Goal: Information Seeking & Learning: Learn about a topic

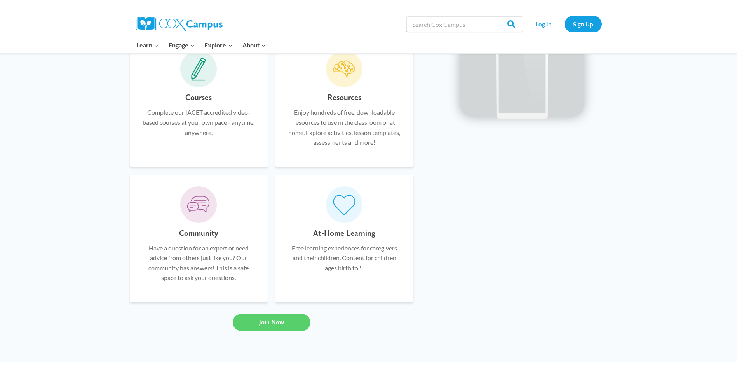
scroll to position [544, 0]
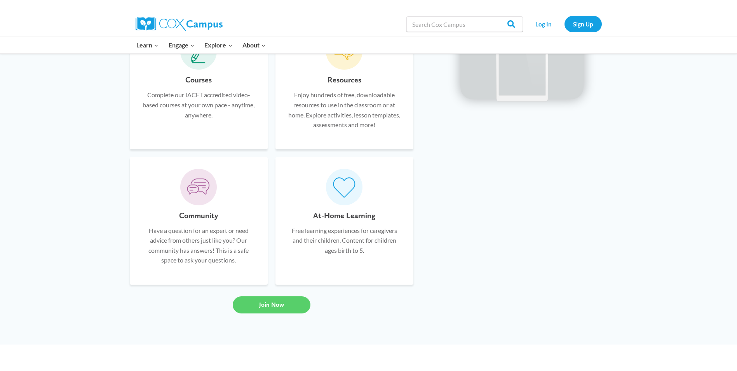
click at [331, 267] on div "At-Home Learning Free learning experiences for caregivers and their children. C…" at bounding box center [344, 241] width 115 height 64
click at [341, 226] on p "Free learning experiences for caregivers and their children. Content for childr…" at bounding box center [344, 240] width 115 height 30
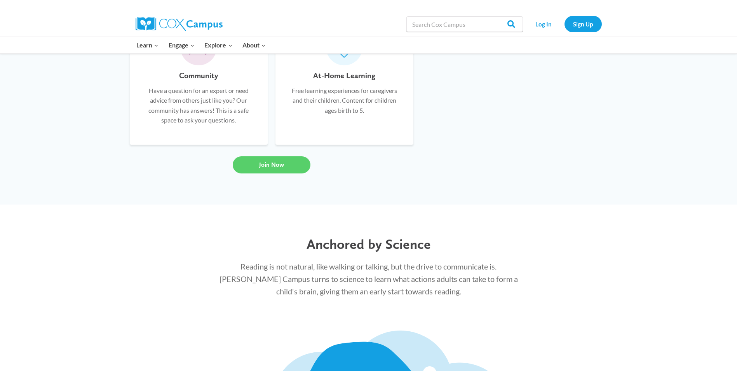
scroll to position [699, 0]
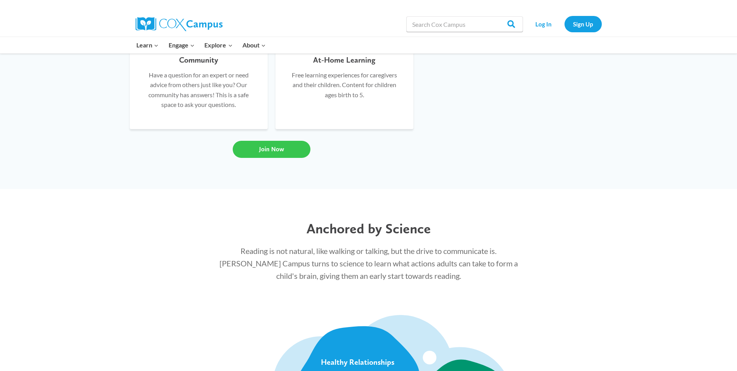
click at [289, 153] on link "Join Now" at bounding box center [272, 149] width 78 height 17
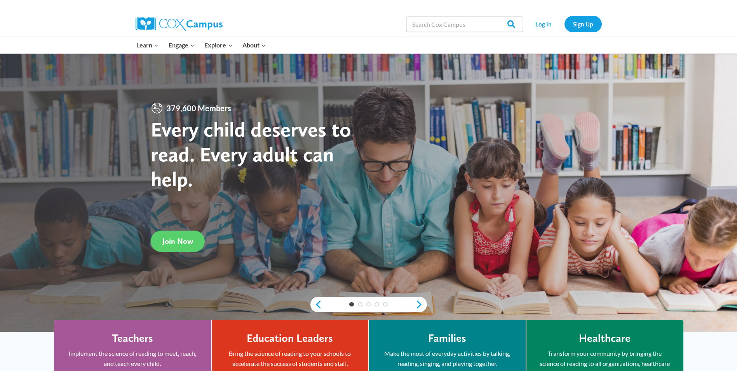
scroll to position [0, 0]
drag, startPoint x: 343, startPoint y: 85, endPoint x: 354, endPoint y: 111, distance: 28.2
click at [354, 111] on div "379,600 Members Every child deserves to read. Every adult can help. Join Now" at bounding box center [368, 193] width 737 height 278
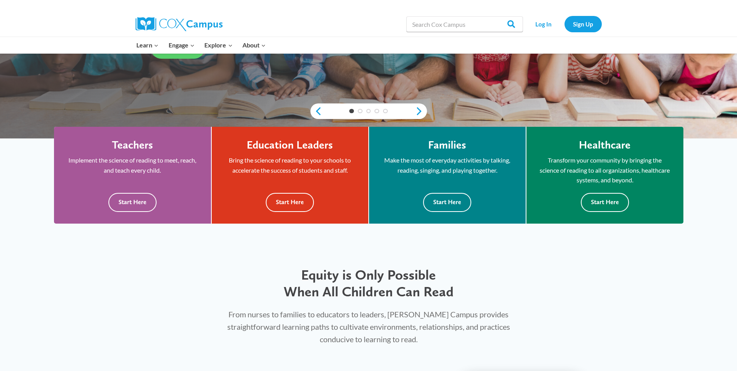
scroll to position [194, 0]
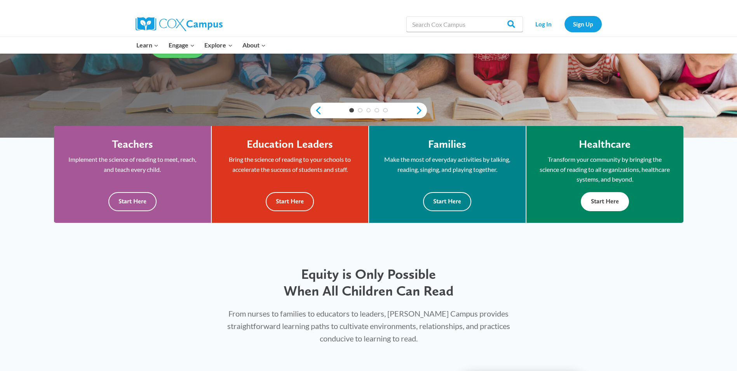
click at [609, 198] on button "Start Here" at bounding box center [605, 201] width 48 height 19
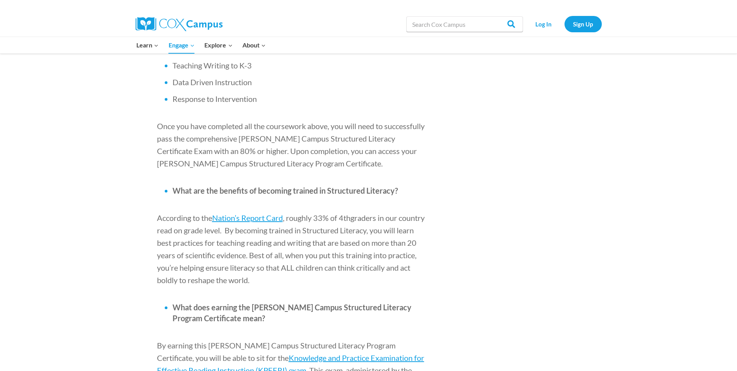
scroll to position [777, 0]
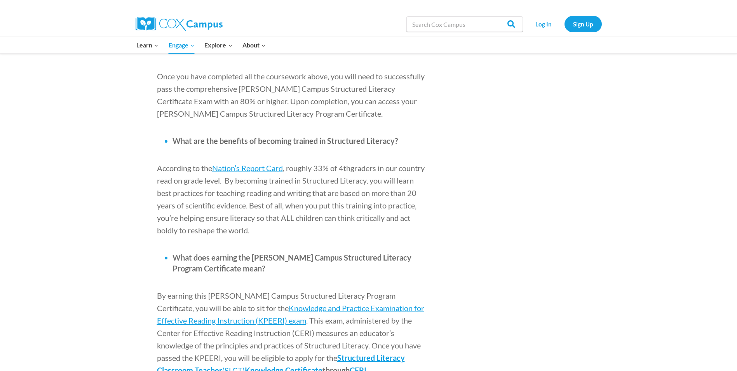
click at [210, 252] on li "What does earning the [PERSON_NAME] Campus Structured Literacy Program Certific…" at bounding box center [300, 263] width 256 height 22
click at [179, 253] on span "What does earning the [PERSON_NAME] Campus Structured Literacy Program Certific…" at bounding box center [291, 263] width 239 height 20
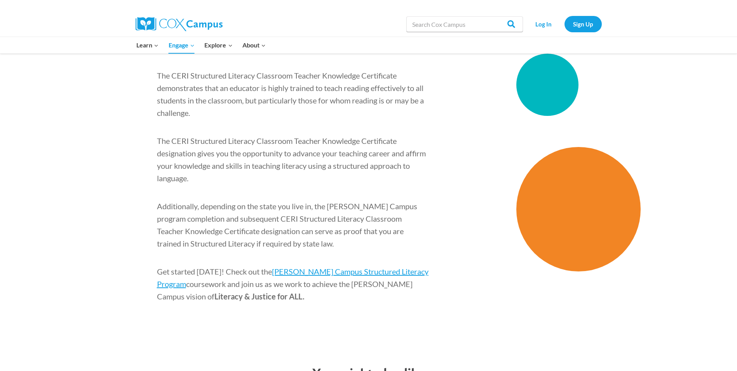
scroll to position [1088, 0]
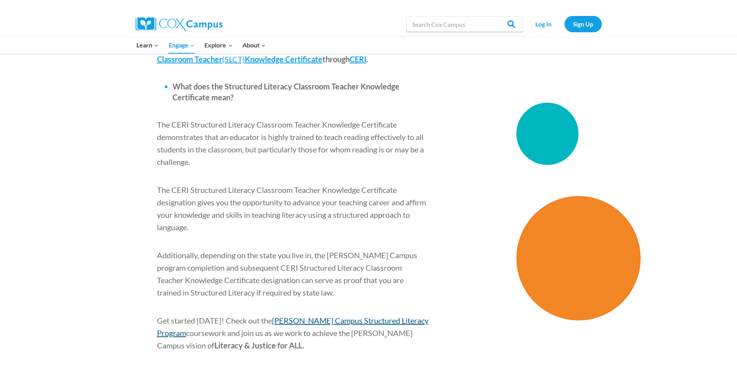
click at [371, 315] on span "[PERSON_NAME] Campus Structured Literacy Program" at bounding box center [293, 326] width 272 height 22
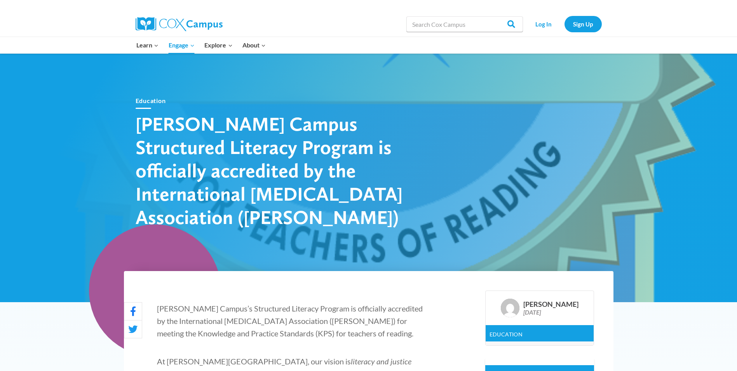
scroll to position [0, 0]
click at [546, 24] on link "Log In" at bounding box center [544, 24] width 34 height 16
